Goal: Task Accomplishment & Management: Complete application form

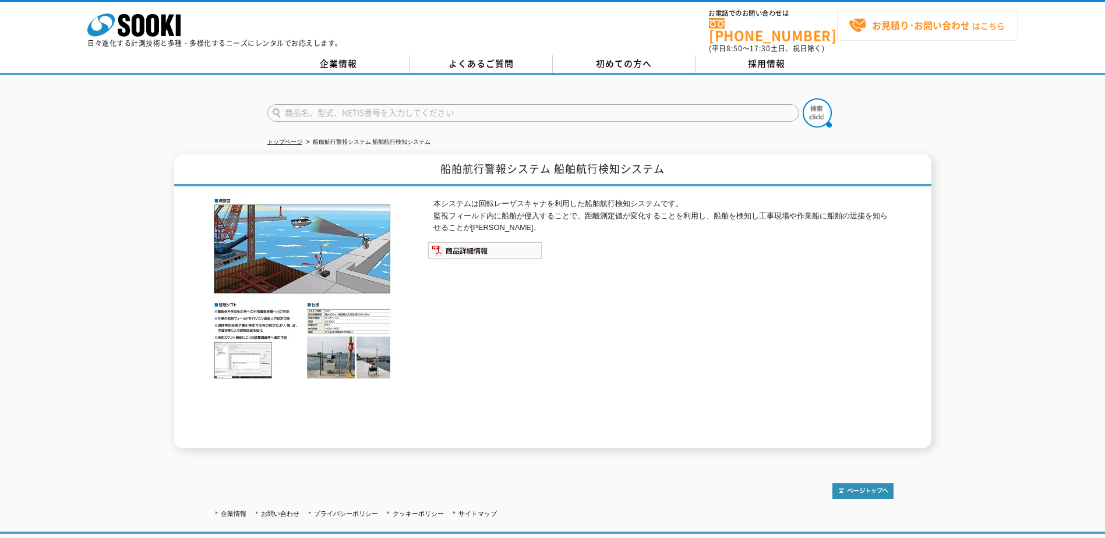
click at [958, 19] on strong "お見積り･お問い合わせ" at bounding box center [921, 25] width 98 height 14
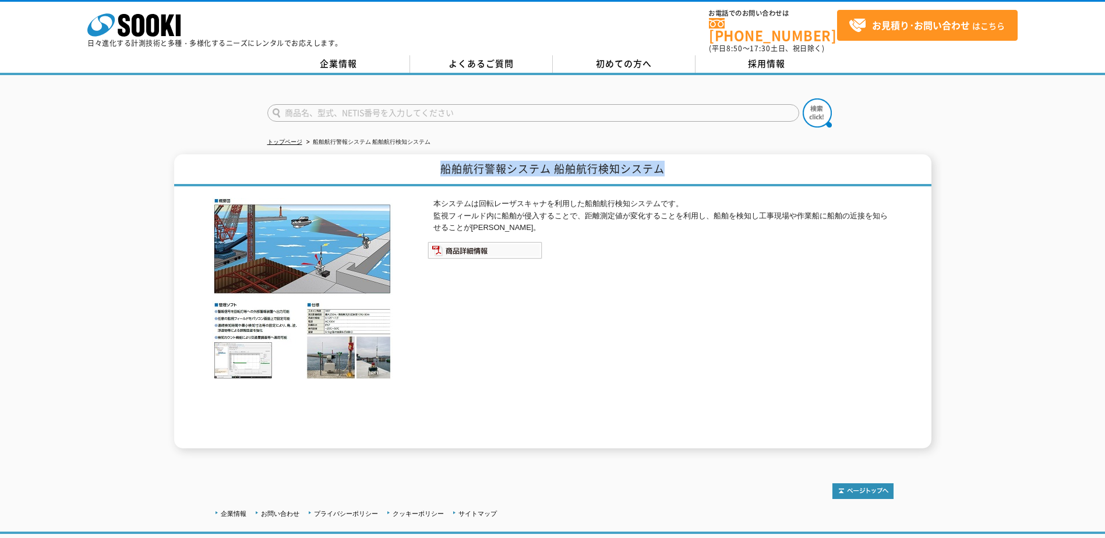
drag, startPoint x: 440, startPoint y: 161, endPoint x: 676, endPoint y: 165, distance: 236.5
click at [676, 165] on h1 "船舶航行警報システム 船舶航行検知システム" at bounding box center [552, 170] width 757 height 32
drag, startPoint x: 676, startPoint y: 165, endPoint x: 624, endPoint y: 157, distance: 52.5
copy h1 "船舶航行警報システム 船舶航行検知システム"
click at [606, 198] on p "本システムは回転レーザスキャナを利用した船舶航行検知システムです。 監視フィールド内に船舶が侵入することで、距離測定値が変化することを利用し、船舶を検知し工事…" at bounding box center [663, 216] width 460 height 36
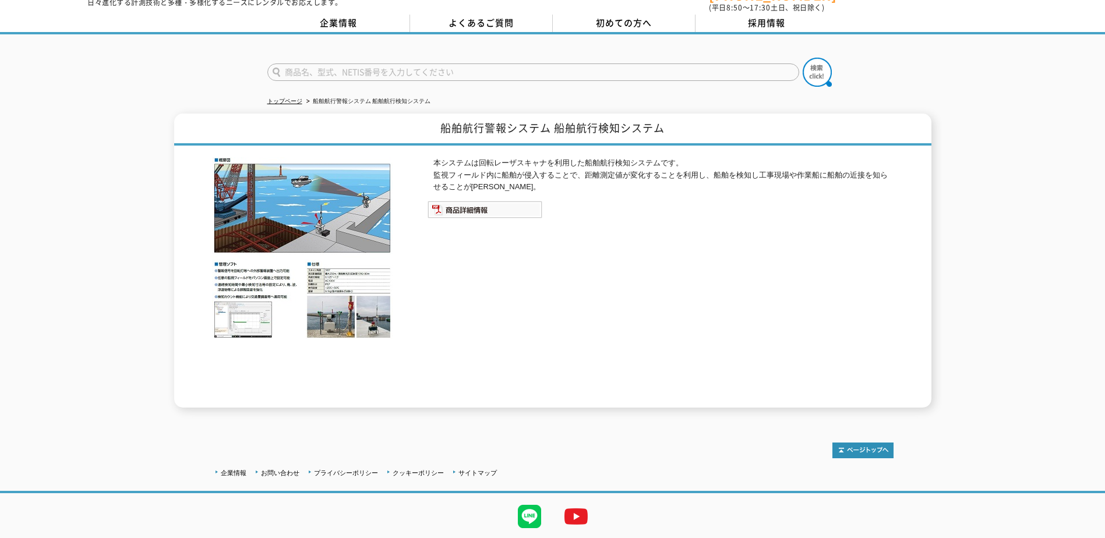
scroll to position [58, 0]
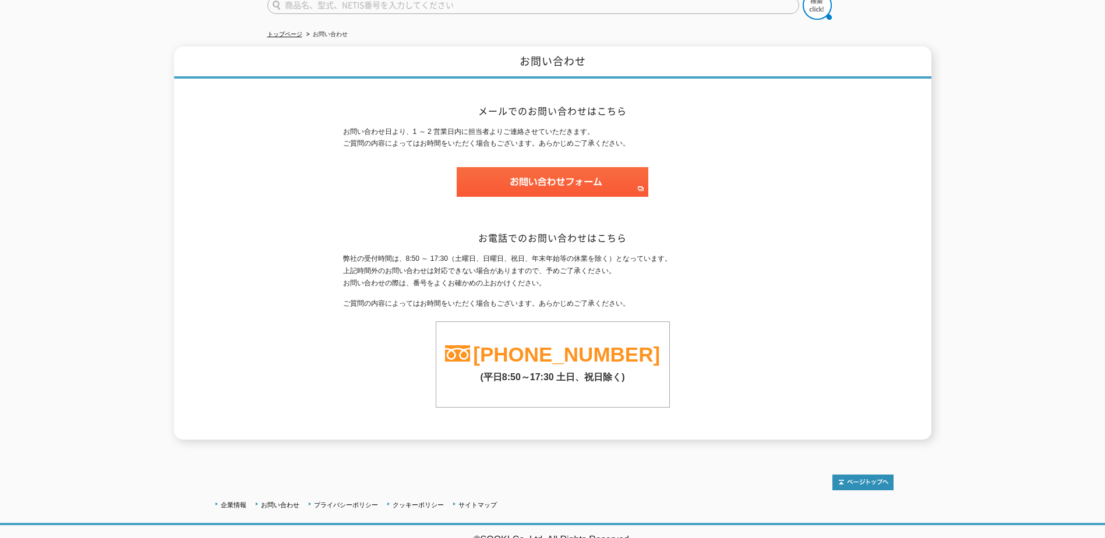
scroll to position [109, 0]
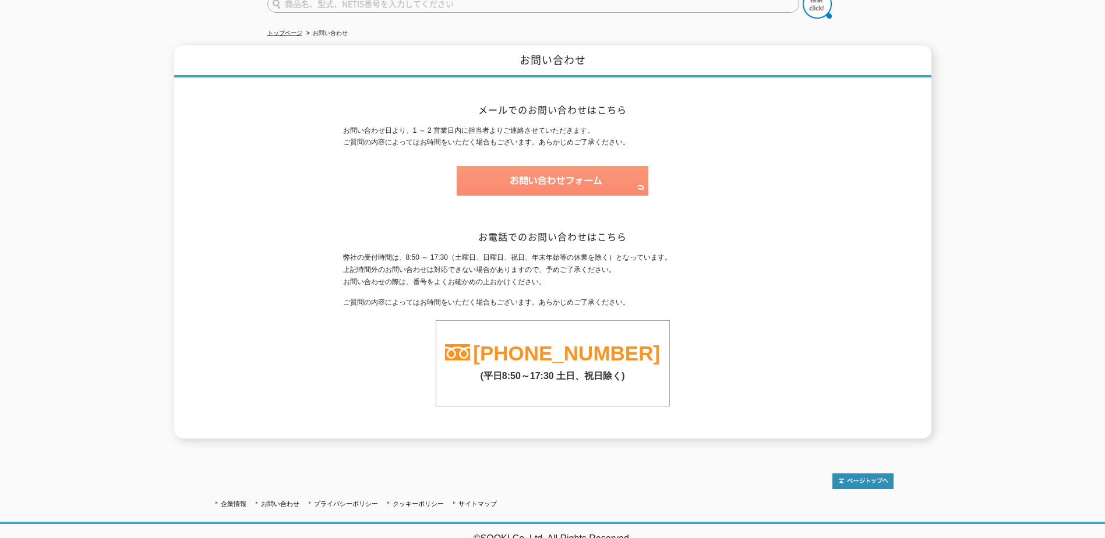
click at [558, 176] on img at bounding box center [553, 181] width 192 height 30
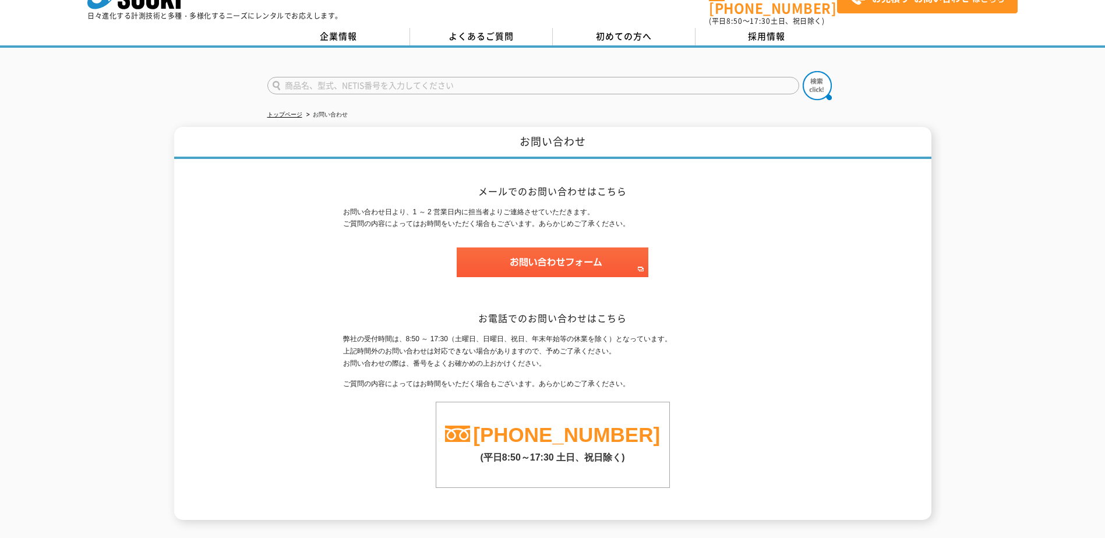
scroll to position [0, 0]
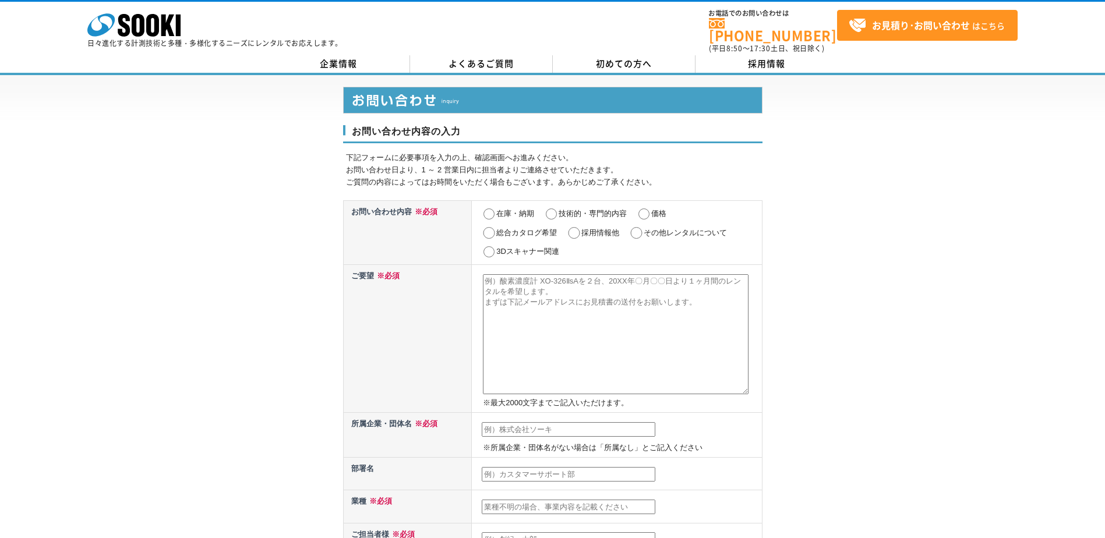
click at [638, 227] on input "その他レンタルについて" at bounding box center [636, 233] width 15 height 12
radio input "true"
click at [559, 300] on textarea at bounding box center [616, 334] width 266 height 120
drag, startPoint x: 711, startPoint y: 308, endPoint x: 314, endPoint y: 242, distance: 402.5
click at [314, 242] on div "お問い合わせ内容の入力 下記フォームに必要事項を入力の上、確認画面へお進みください。 お問い合わせ日より、1 ～ 2 営業日内に担当者よりご連絡させていただき…" at bounding box center [552, 524] width 1105 height 899
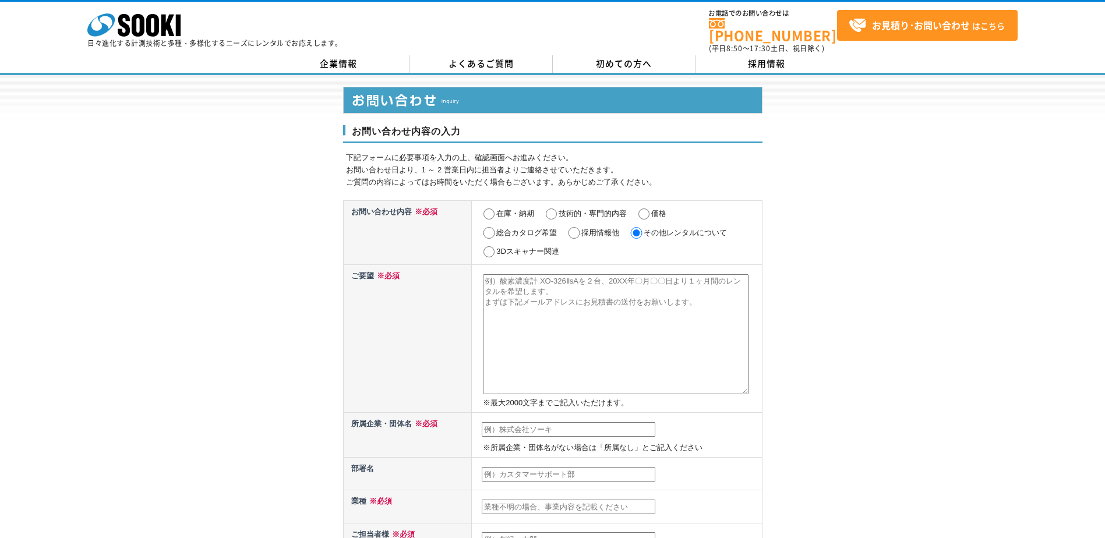
drag, startPoint x: 584, startPoint y: 298, endPoint x: 529, endPoint y: 288, distance: 55.0
click at [529, 288] on textarea at bounding box center [616, 334] width 266 height 120
click at [588, 285] on textarea at bounding box center [616, 334] width 266 height 120
click at [545, 289] on textarea at bounding box center [616, 334] width 266 height 120
paste textarea "船舶航行警報システム 船舶航行検知システム"
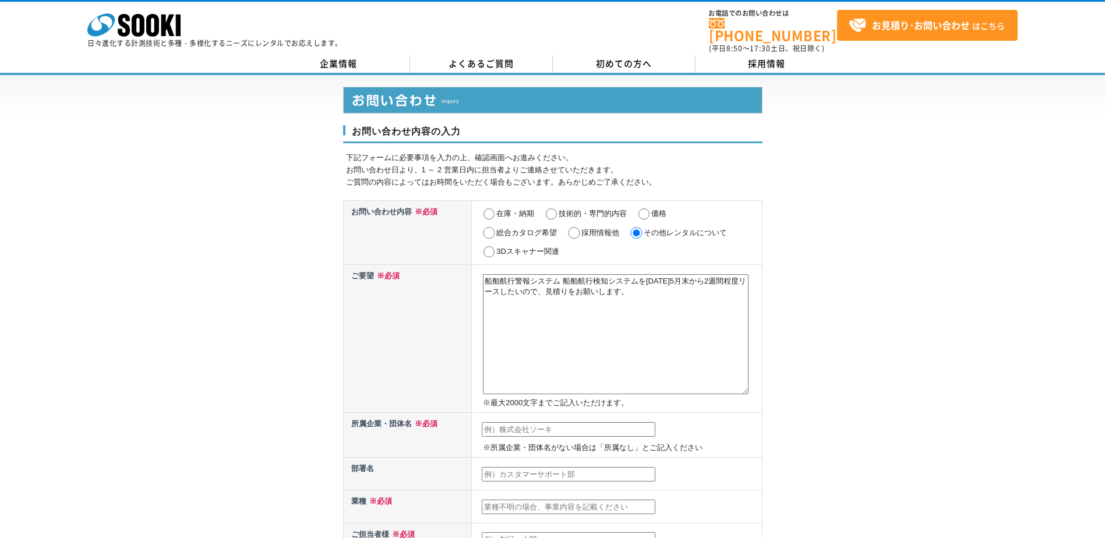
type textarea "船舶航行警報システム 船舶航行検知システムを[DATE]5月末から2週間程度リースしたいので、見積りをお願いします。"
click at [522, 429] on input "text" at bounding box center [569, 429] width 174 height 15
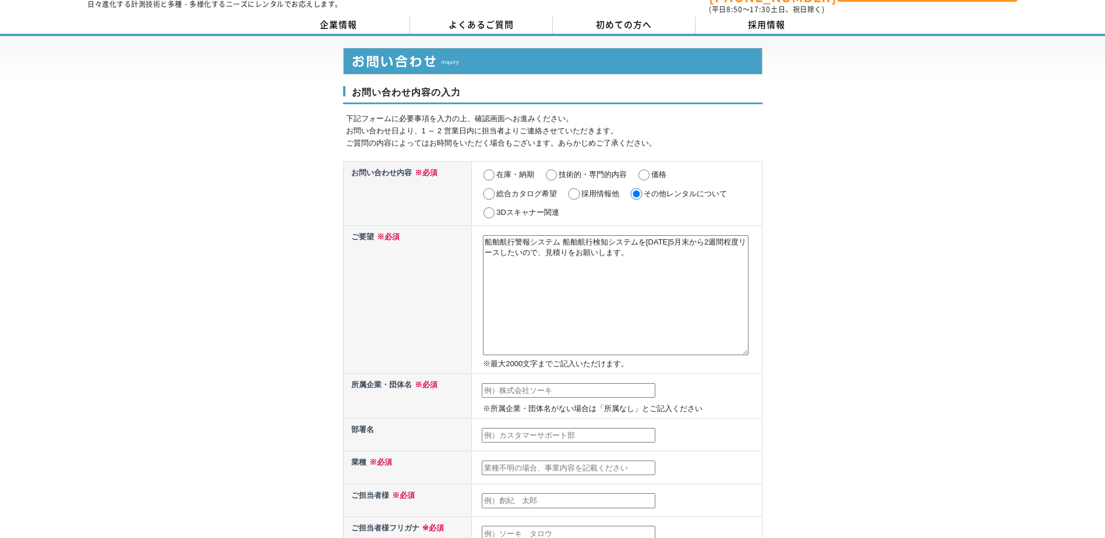
scroll to position [58, 0]
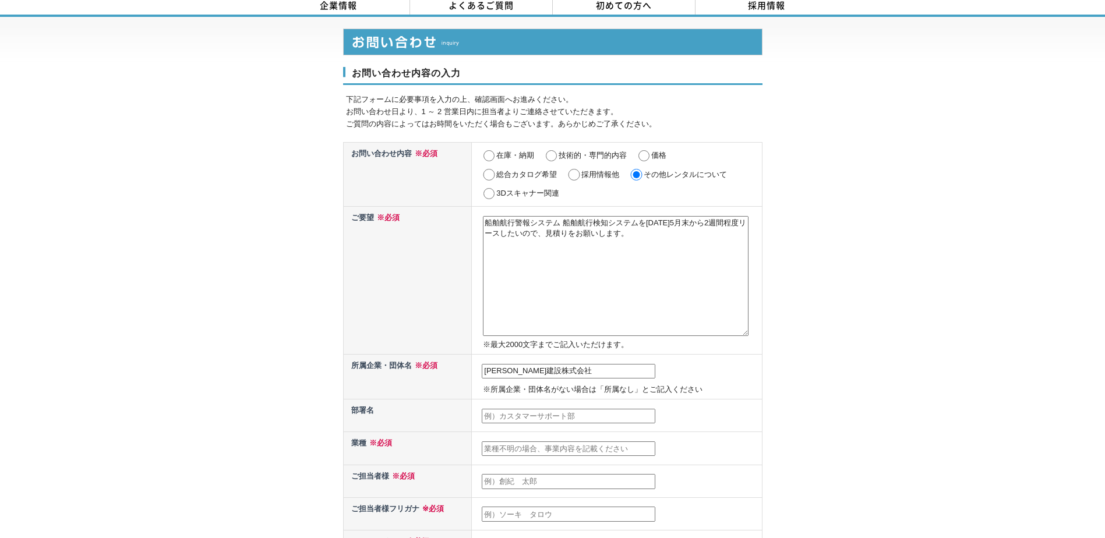
type input "[PERSON_NAME]建設株式会社"
click at [492, 409] on input "text" at bounding box center [569, 416] width 174 height 15
type input "土木部"
click at [523, 441] on input "text" at bounding box center [569, 448] width 174 height 15
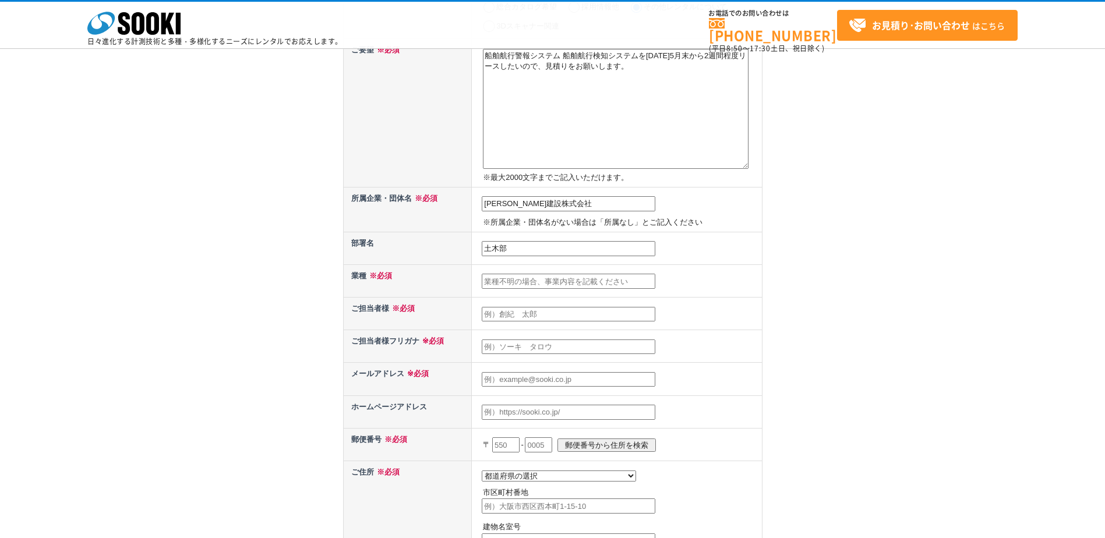
scroll to position [175, 0]
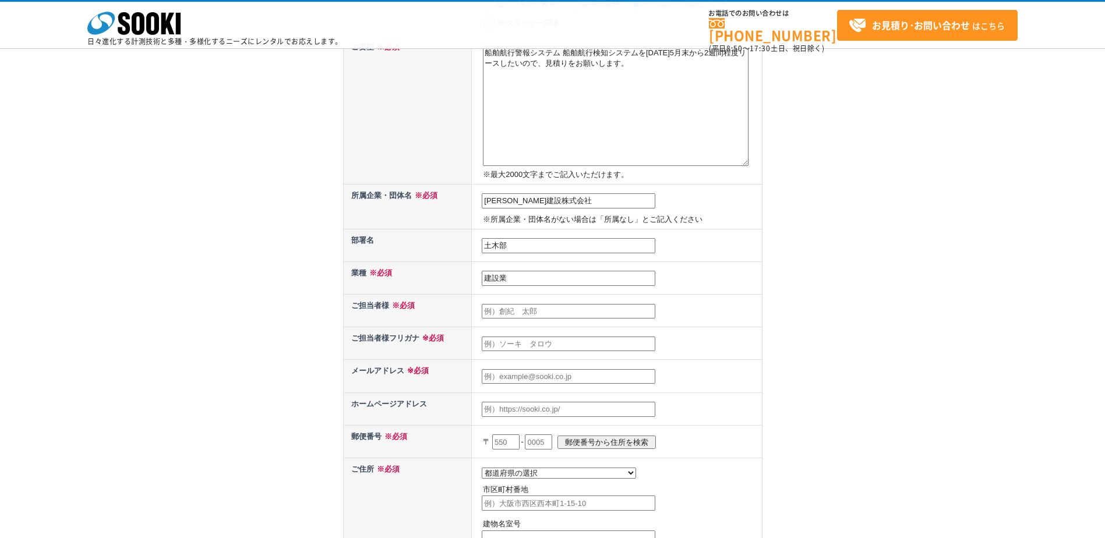
type input "建設業"
click at [514, 310] on input "text" at bounding box center [569, 311] width 174 height 15
type input "[PERSON_NAME]"
click at [507, 308] on input "[PERSON_NAME]" at bounding box center [569, 311] width 174 height 15
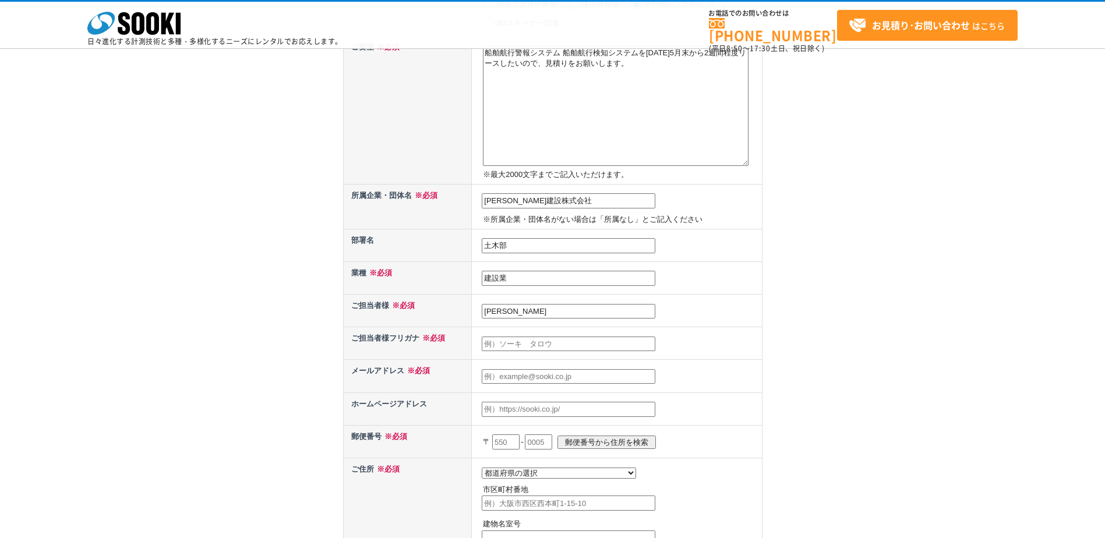
type input "久保和也"
click at [499, 344] on input "text" at bounding box center [569, 344] width 174 height 15
type input "クボカズヤ"
click at [505, 367] on td at bounding box center [617, 376] width 290 height 33
click at [505, 372] on input "text" at bounding box center [569, 376] width 174 height 15
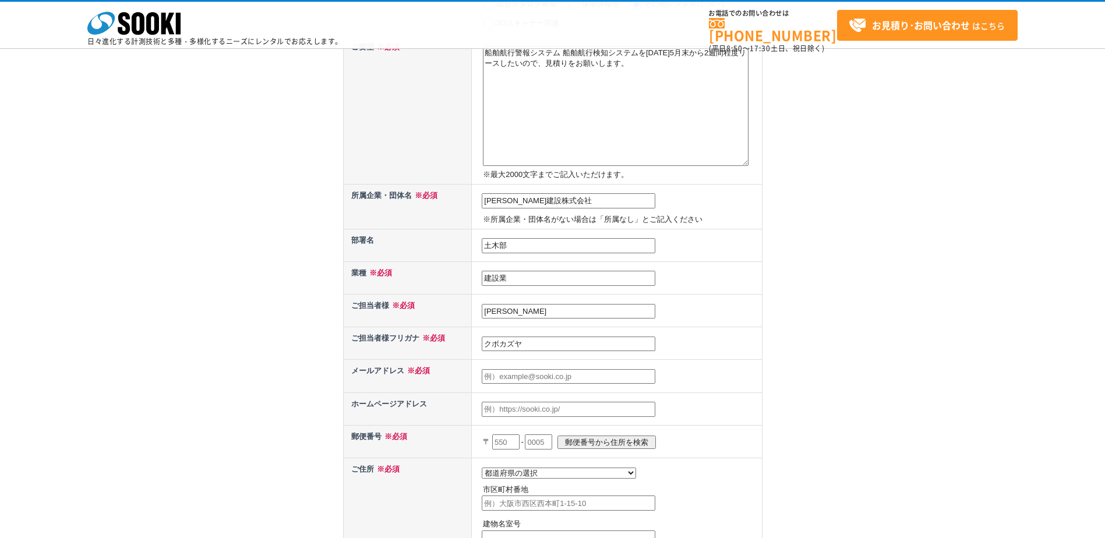
paste input "k-kubo@ohishi-net.co.jp"
click at [414, 341] on th "ご担当者様フリガナ ※必須" at bounding box center [407, 343] width 129 height 33
click at [505, 375] on input "k-kubo@ohishi-net.co.jp" at bounding box center [569, 376] width 174 height 15
type input "k-kubo@ohishi-net.co.jp"
click at [517, 408] on input "text" at bounding box center [569, 409] width 174 height 15
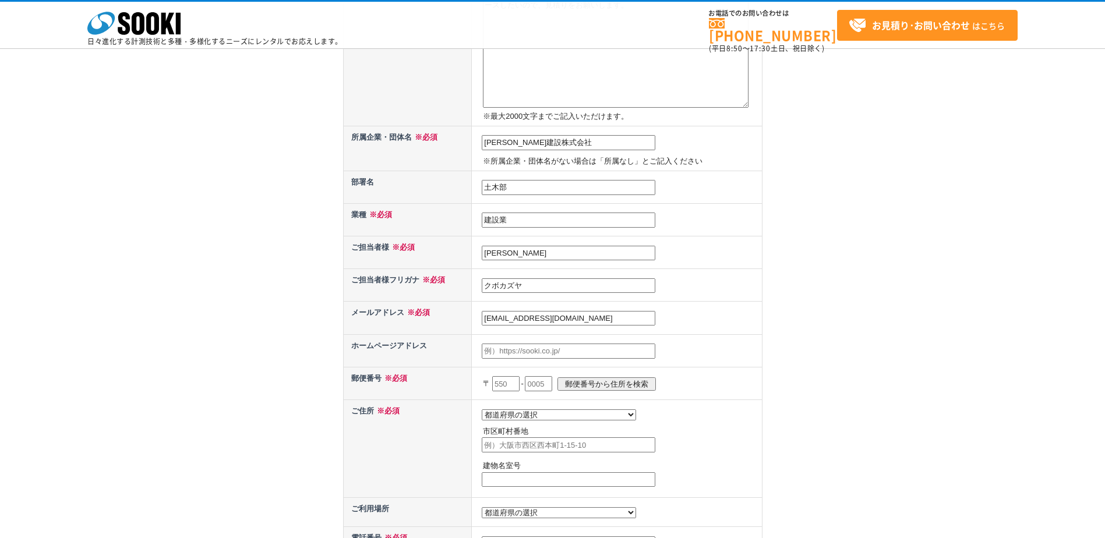
scroll to position [291, 0]
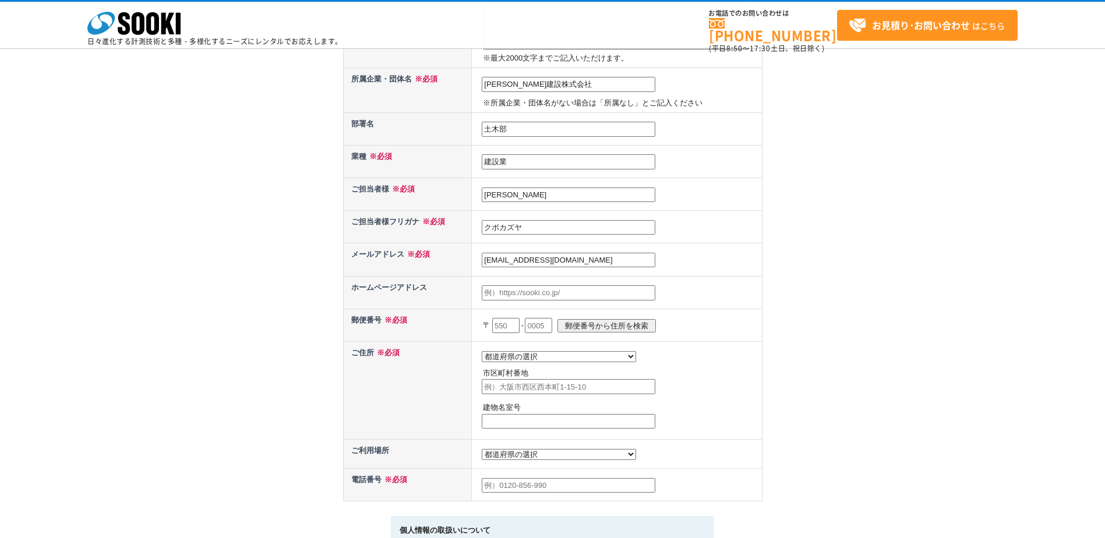
drag, startPoint x: 514, startPoint y: 328, endPoint x: 410, endPoint y: 316, distance: 104.4
click at [410, 316] on tr "郵便番号 ※必須 〒 - 郵便番号から住所を検索" at bounding box center [552, 325] width 419 height 33
type input "850"
click at [552, 326] on input "text" at bounding box center [538, 325] width 27 height 15
type input "0952"
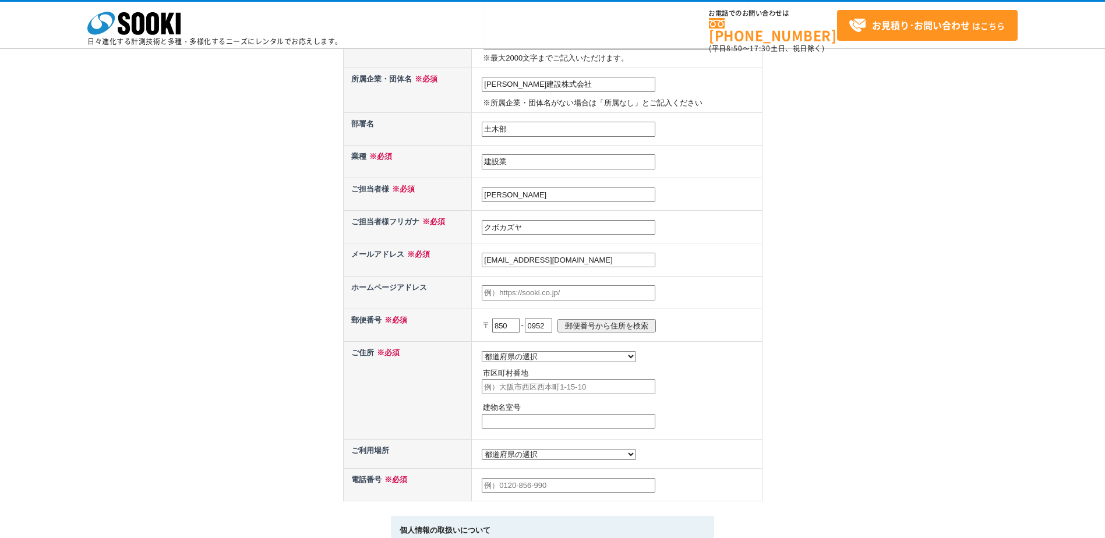
click at [615, 328] on input "郵便番号から住所を検索" at bounding box center [606, 325] width 98 height 13
select select "42"
type input "長崎市戸町"
click at [535, 391] on input "長崎市戸町" at bounding box center [569, 386] width 174 height 15
click at [527, 423] on input "text" at bounding box center [569, 421] width 174 height 15
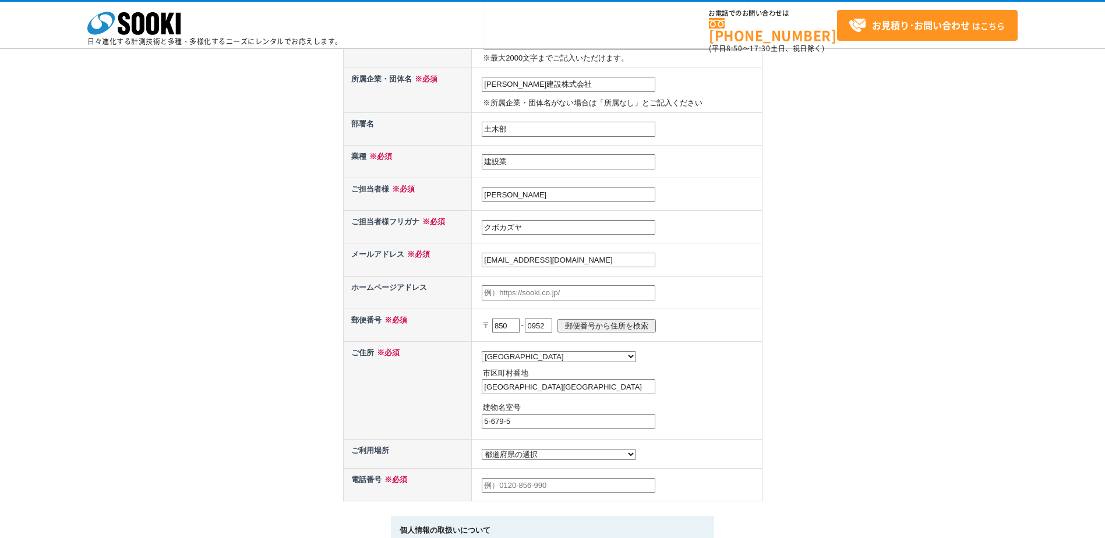
type input "5-679-5"
click at [433, 407] on th "ご住所 ※必須" at bounding box center [407, 390] width 129 height 98
click at [533, 388] on input "長崎市戸町" at bounding box center [569, 386] width 174 height 15
click at [501, 459] on select "都道府県の選択 利用場所未定 北海道 青森県 岩手県 宮城県 秋田県 山形県 福島県 茨城県 栃木県 群馬県 埼玉県 千葉県 東京都 神奈川県 新潟県 富山県…" at bounding box center [559, 454] width 154 height 11
select select "42"
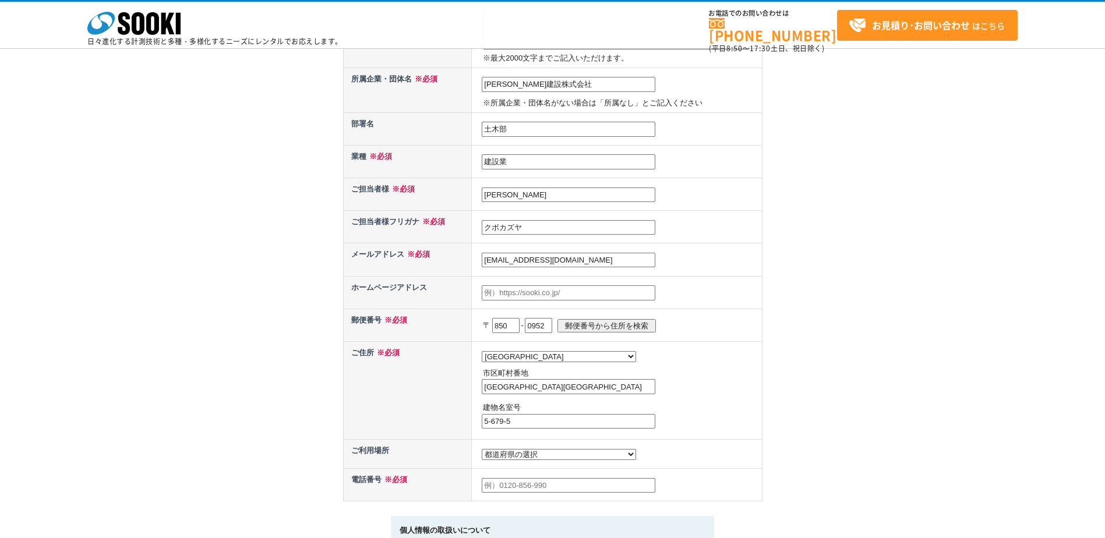
click at [482, 452] on select "都道府県の選択 利用場所未定 北海道 青森県 岩手県 宮城県 秋田県 山形県 福島県 茨城県 栃木県 群馬県 埼玉県 千葉県 東京都 神奈川県 新潟県 富山県…" at bounding box center [559, 454] width 154 height 11
click at [501, 493] on input "text" at bounding box center [569, 485] width 174 height 15
type input "080-3186-6823"
click at [684, 453] on td "都道府県の選択 利用場所未定 北海道 青森県 岩手県 宮城県 秋田県 山形県 福島県 茨城県 栃木県 群馬県 埼玉県 千葉県 東京都 神奈川県 新潟県 富山県…" at bounding box center [617, 454] width 290 height 29
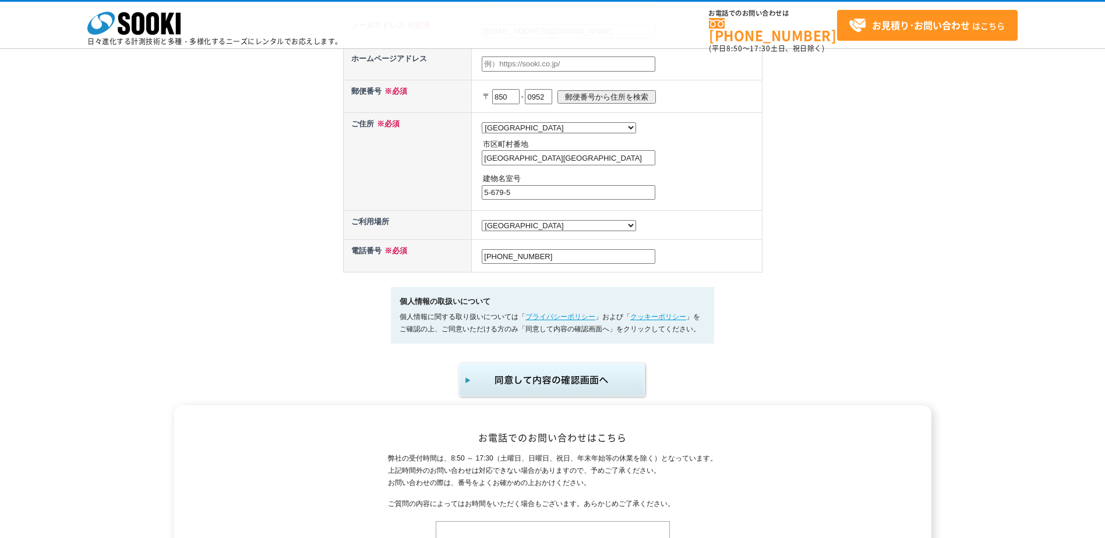
scroll to position [582, 0]
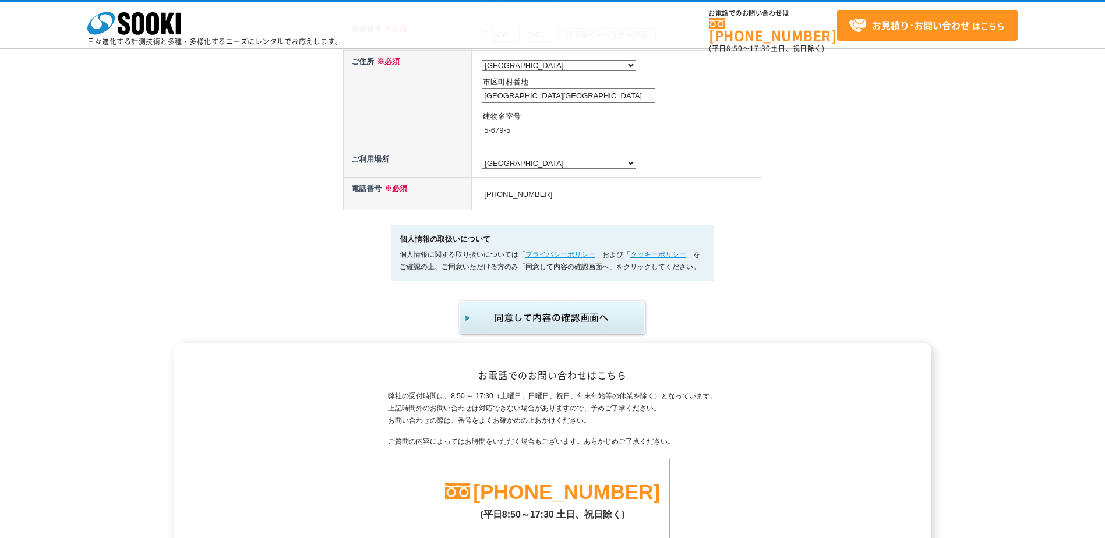
click at [504, 323] on img "submit" at bounding box center [552, 318] width 191 height 38
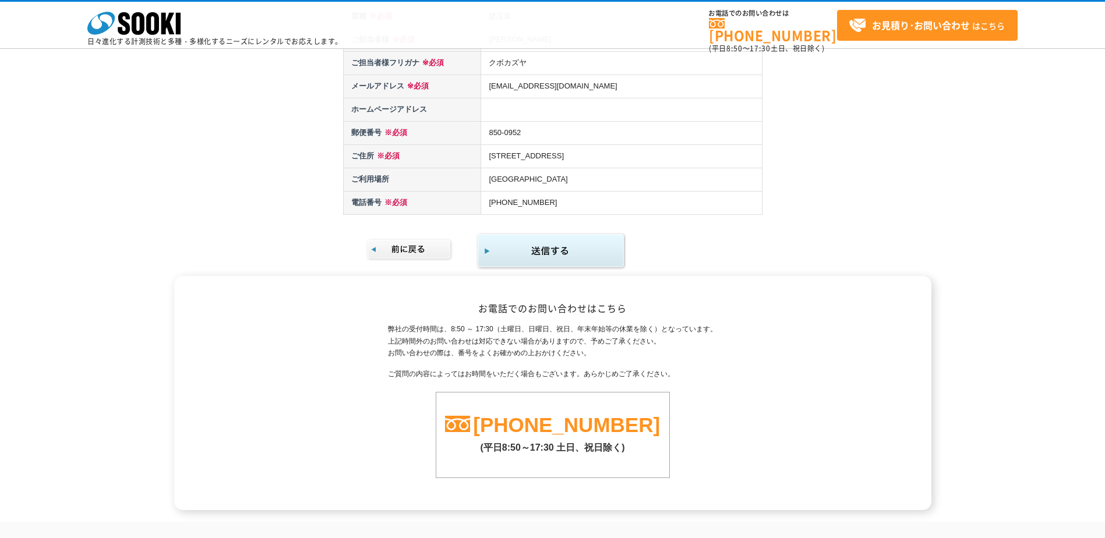
scroll to position [233, 0]
click at [543, 242] on img "submit" at bounding box center [551, 250] width 150 height 38
